Goal: Information Seeking & Learning: Understand process/instructions

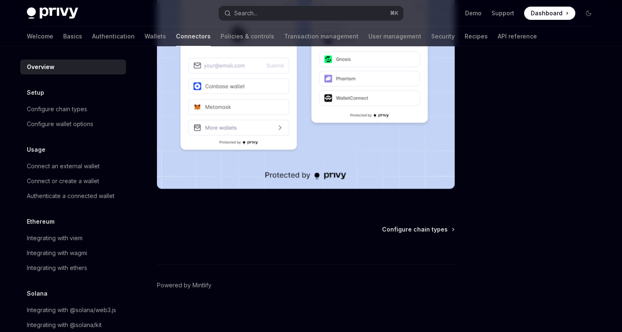
scroll to position [230, 0]
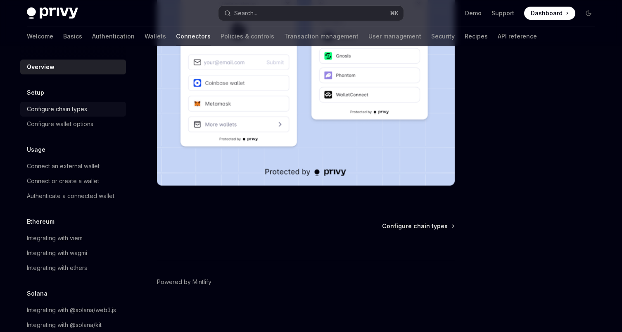
click at [82, 108] on div "Configure chain types" at bounding box center [57, 109] width 60 height 10
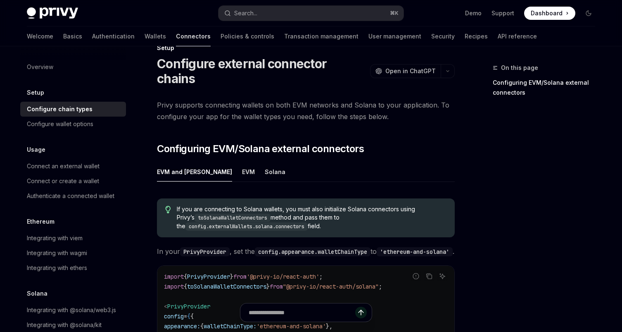
scroll to position [31, 0]
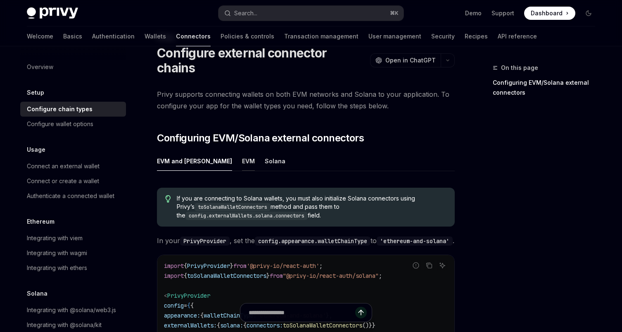
click at [242, 152] on div "EVM" at bounding box center [248, 160] width 13 height 19
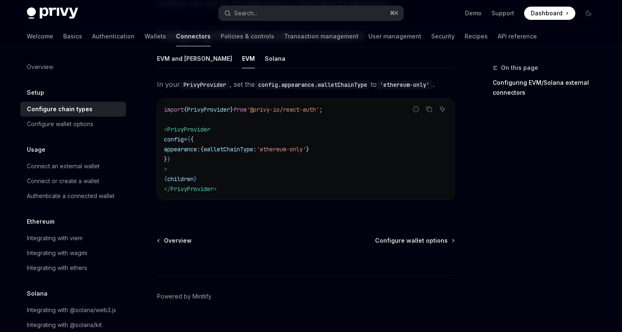
scroll to position [133, 0]
click at [96, 126] on div "Configure wallet options" at bounding box center [74, 124] width 94 height 10
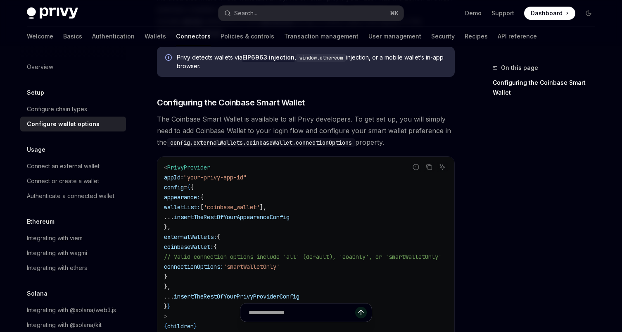
scroll to position [896, 0]
click at [85, 180] on div "Connect or create a wallet" at bounding box center [63, 181] width 72 height 10
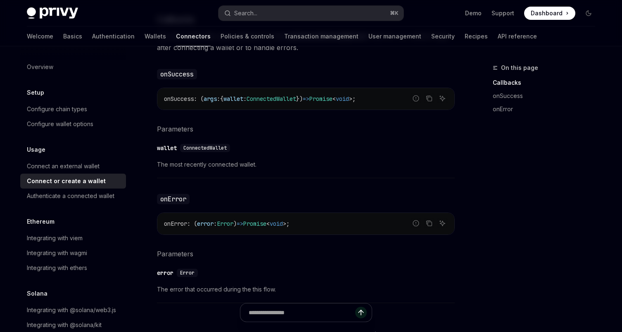
scroll to position [483, 0]
click at [50, 162] on div "Connect an external wallet" at bounding box center [63, 166] width 73 height 10
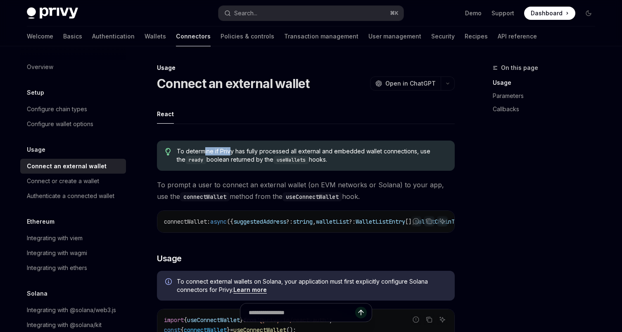
drag, startPoint x: 228, startPoint y: 151, endPoint x: 202, endPoint y: 151, distance: 26.4
click at [202, 151] on span "To determine if Privy has fully processed all external and embedded wallet conn…" at bounding box center [312, 155] width 270 height 17
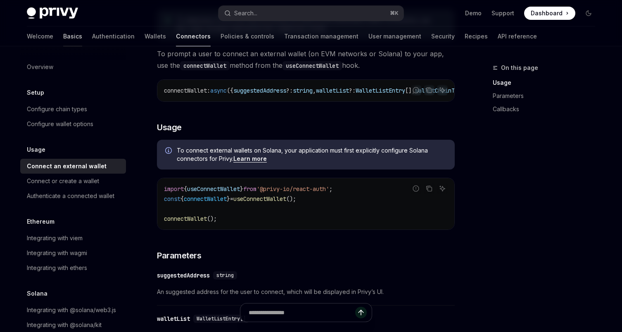
click at [63, 38] on link "Basics" at bounding box center [72, 36] width 19 height 20
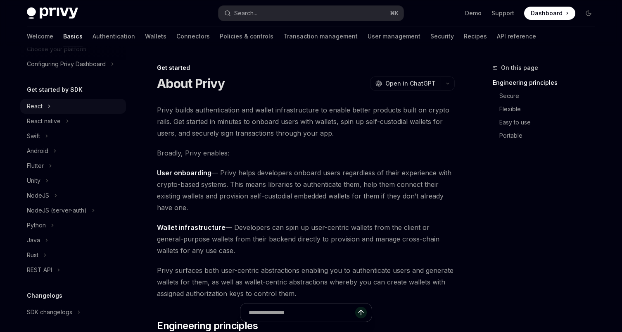
click at [51, 108] on button "React" at bounding box center [73, 106] width 106 height 15
type textarea "*"
